Goal: Information Seeking & Learning: Learn about a topic

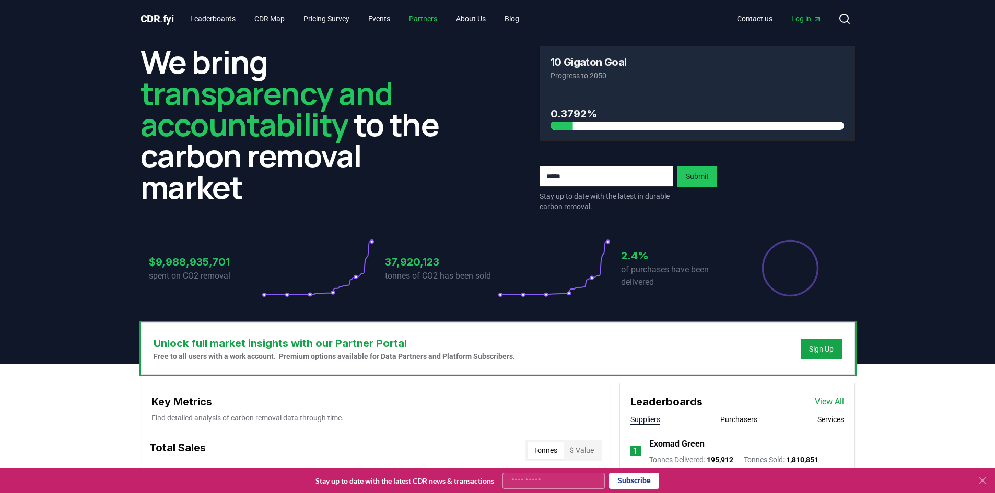
click at [420, 18] on link "Partners" at bounding box center [422, 18] width 45 height 19
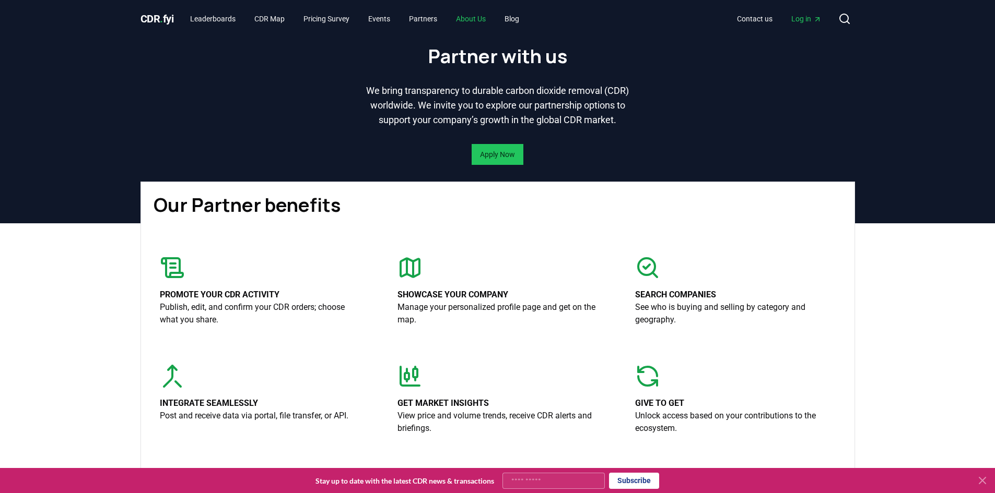
click at [478, 21] on link "About Us" at bounding box center [470, 18] width 46 height 19
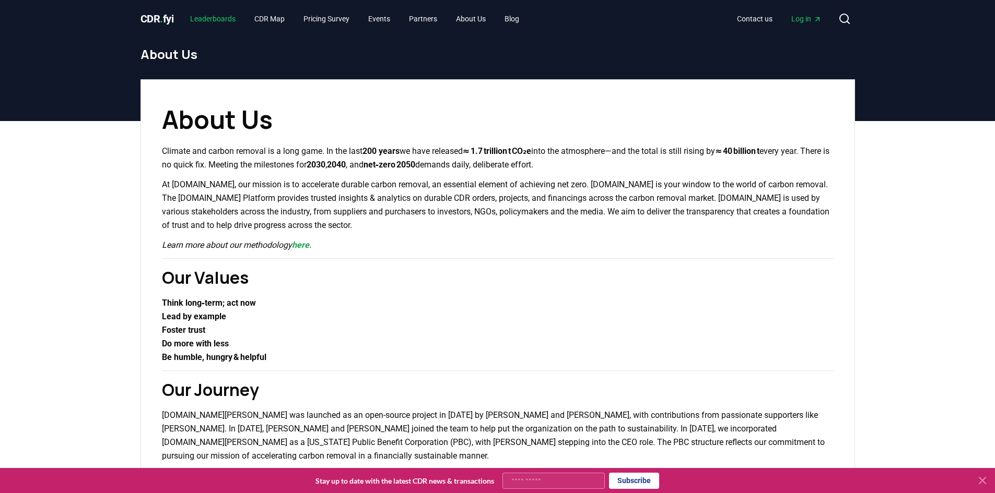
click at [217, 21] on link "Leaderboards" at bounding box center [213, 18] width 62 height 19
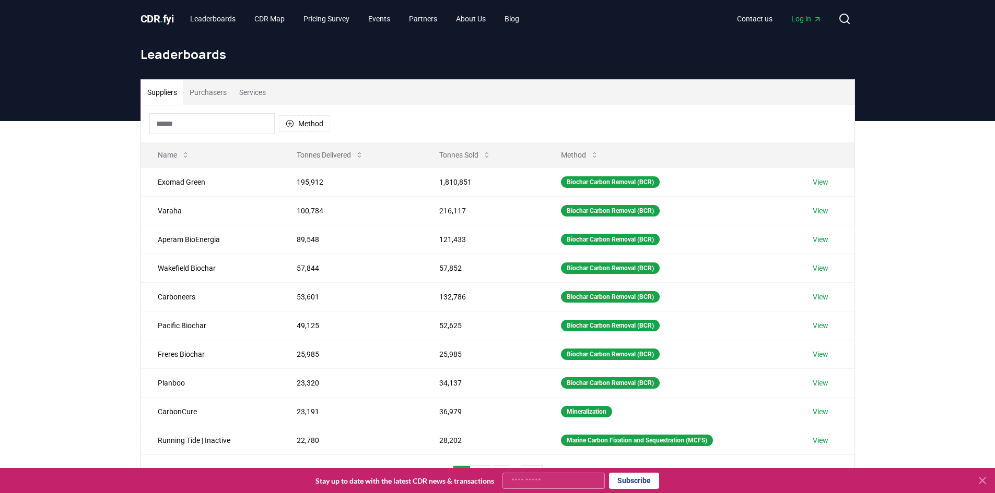
click at [220, 90] on button "Purchasers" at bounding box center [208, 92] width 50 height 25
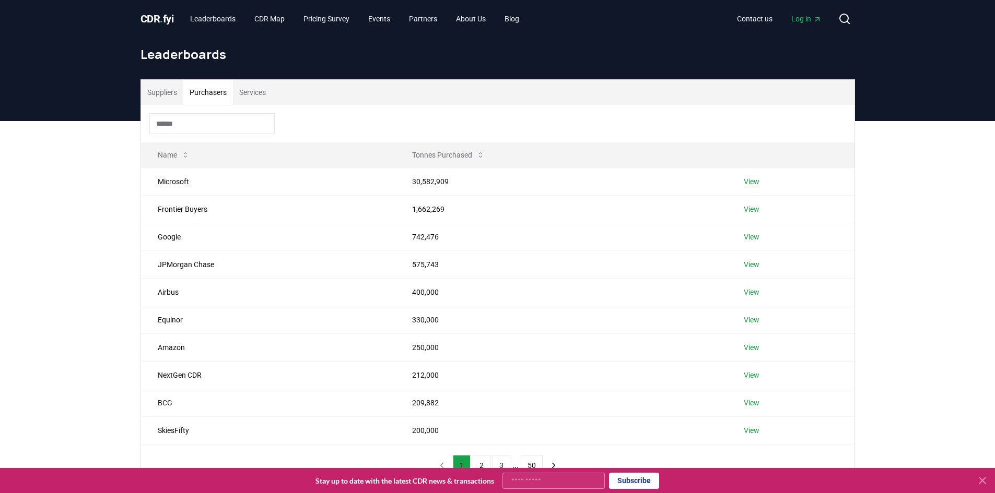
click at [249, 94] on button "Services" at bounding box center [252, 92] width 39 height 25
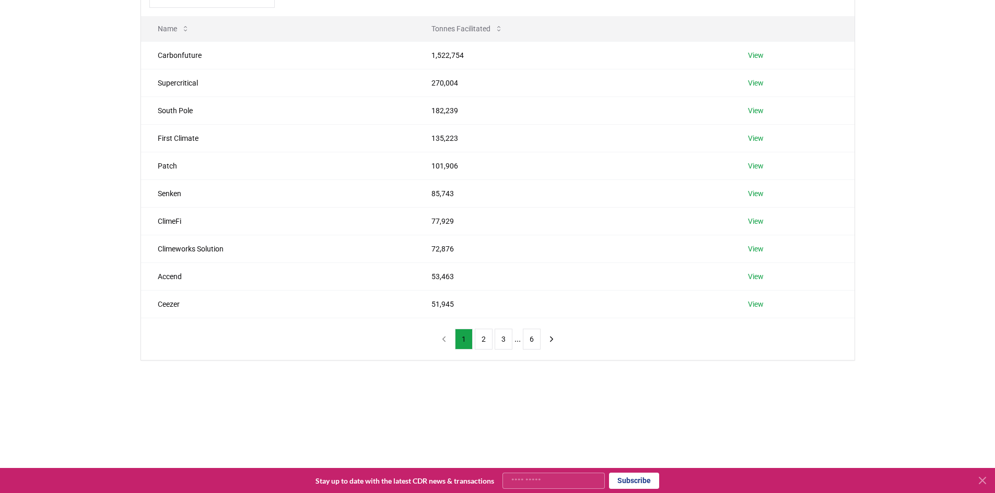
scroll to position [274, 0]
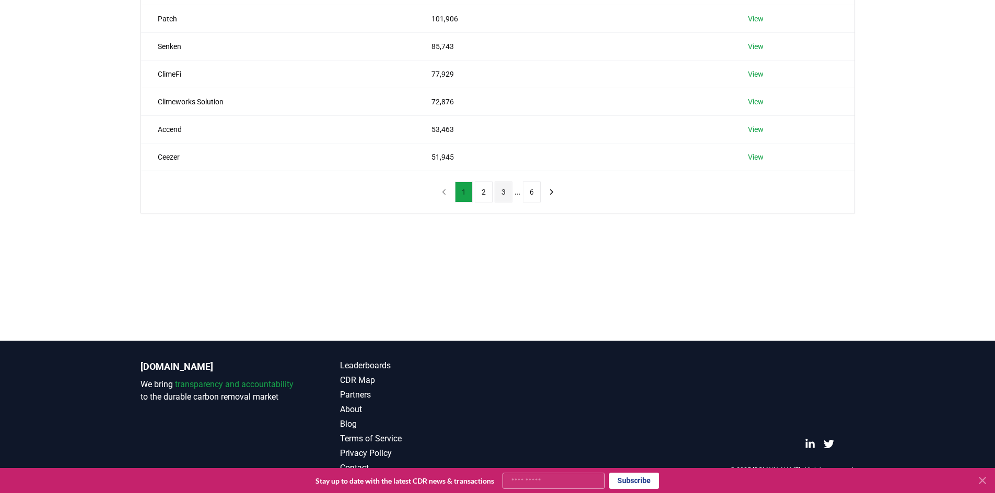
click at [507, 199] on button "3" at bounding box center [503, 192] width 18 height 21
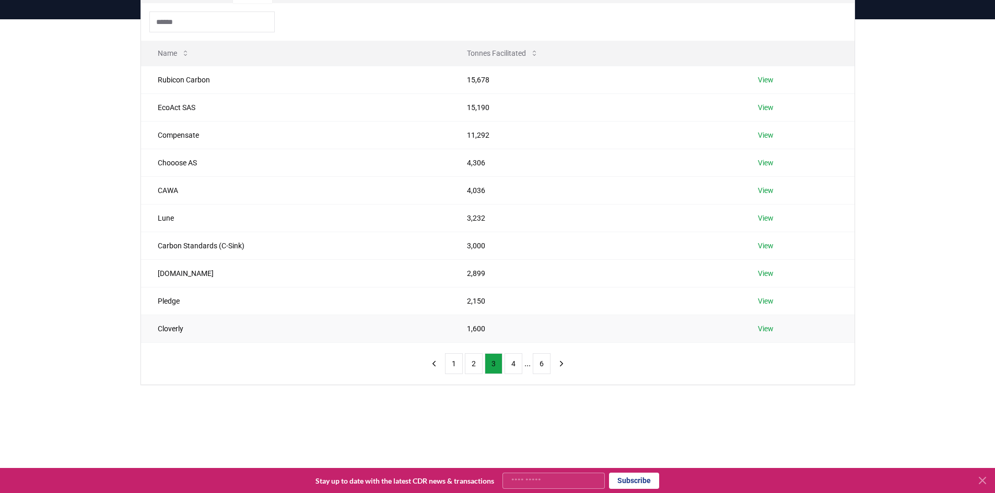
scroll to position [0, 0]
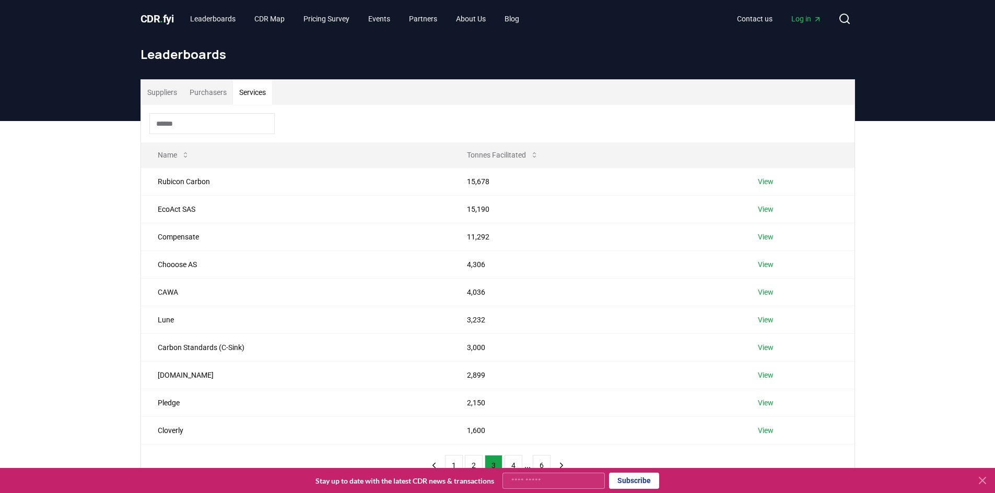
click at [218, 98] on button "Purchasers" at bounding box center [208, 92] width 50 height 25
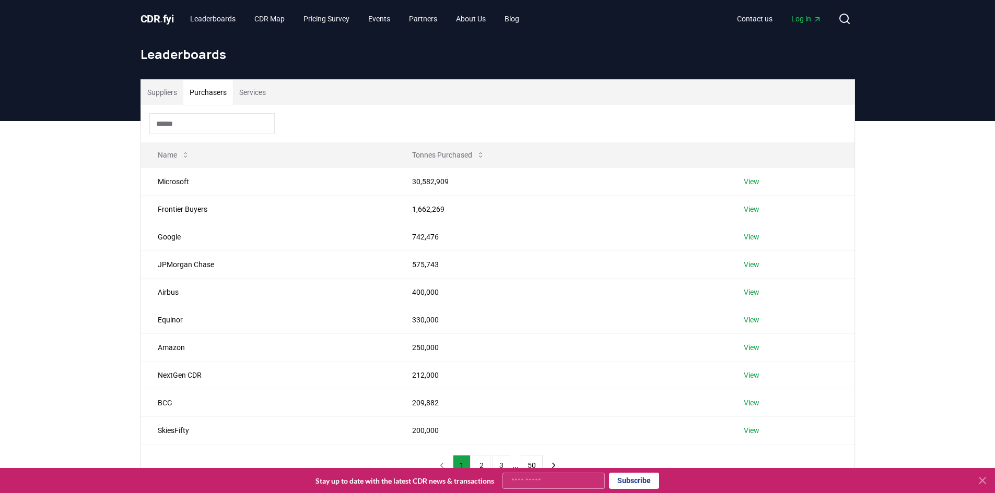
click at [247, 87] on button "Services" at bounding box center [252, 92] width 39 height 25
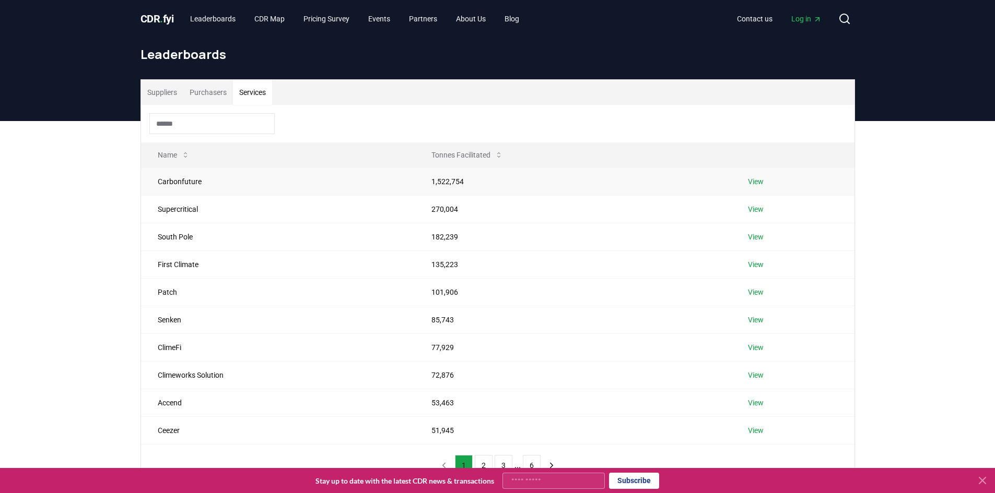
click at [195, 186] on td "Carbonfuture" at bounding box center [278, 182] width 274 height 28
drag, startPoint x: 198, startPoint y: 181, endPoint x: 252, endPoint y: 181, distance: 53.8
click at [202, 181] on td "Carbonfuture" at bounding box center [278, 182] width 274 height 28
click at [754, 181] on link "View" at bounding box center [756, 181] width 16 height 10
